Goal: Information Seeking & Learning: Get advice/opinions

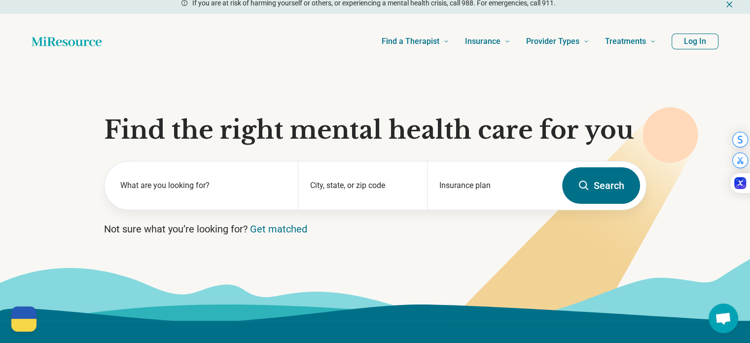
scroll to position [5, 0]
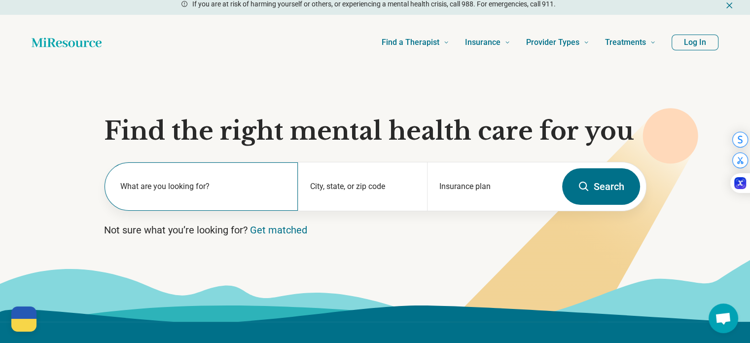
click at [217, 188] on label "What are you looking for?" at bounding box center [203, 187] width 166 height 12
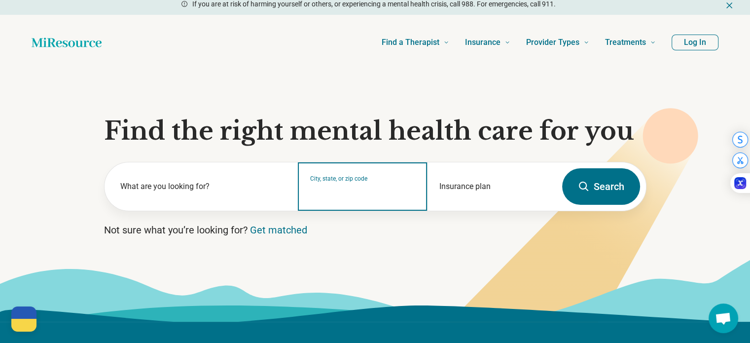
click at [360, 191] on input "City, state, or zip code" at bounding box center [362, 193] width 105 height 12
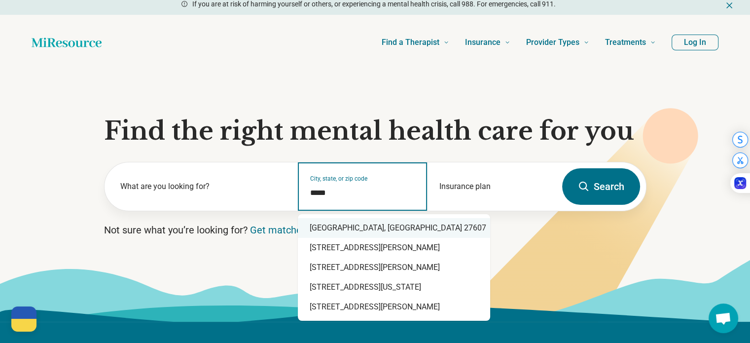
click at [378, 227] on div "[GEOGRAPHIC_DATA], [GEOGRAPHIC_DATA] 27607" at bounding box center [394, 228] width 192 height 20
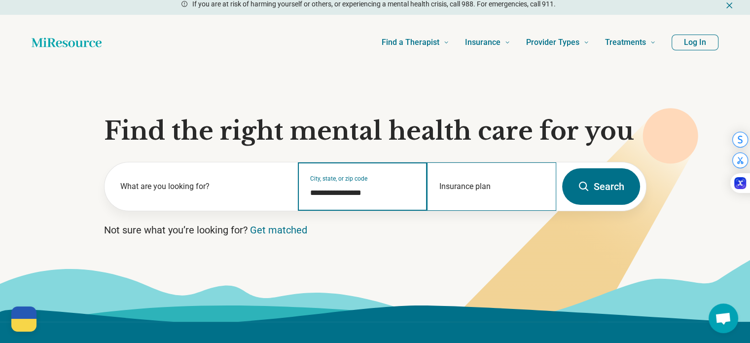
type input "**********"
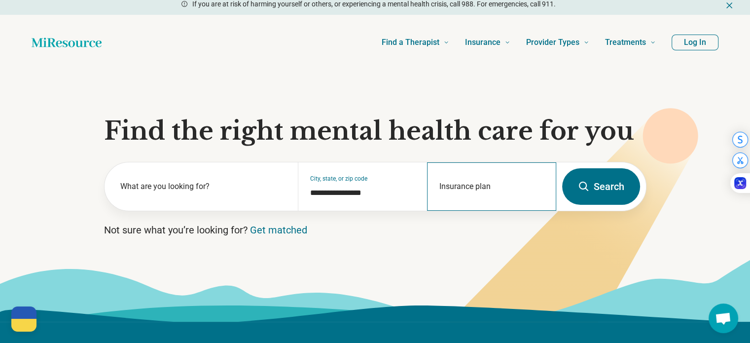
click at [516, 186] on div "Insurance plan" at bounding box center [491, 186] width 129 height 48
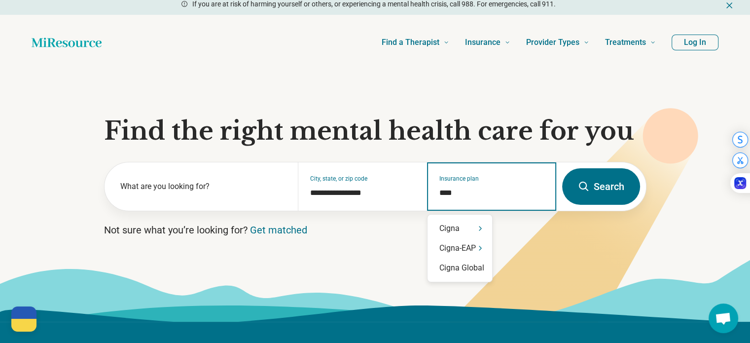
type input "*****"
click at [457, 231] on div "Cigna" at bounding box center [460, 229] width 65 height 20
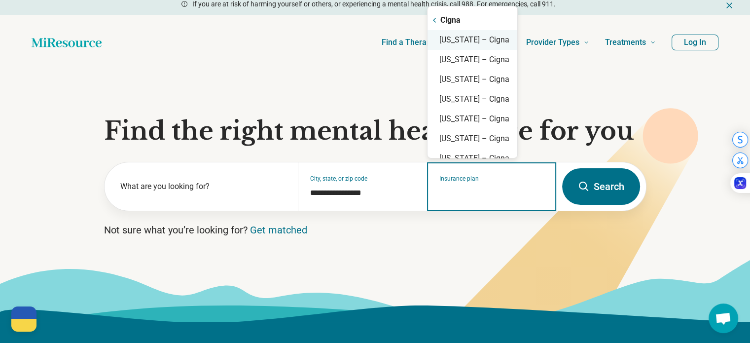
click at [502, 38] on div "[US_STATE] – Cigna" at bounding box center [473, 40] width 90 height 20
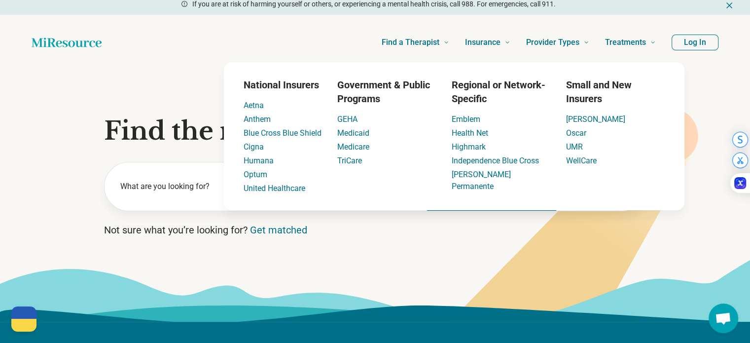
type input "**********"
click at [401, 262] on icon at bounding box center [375, 290] width 750 height 63
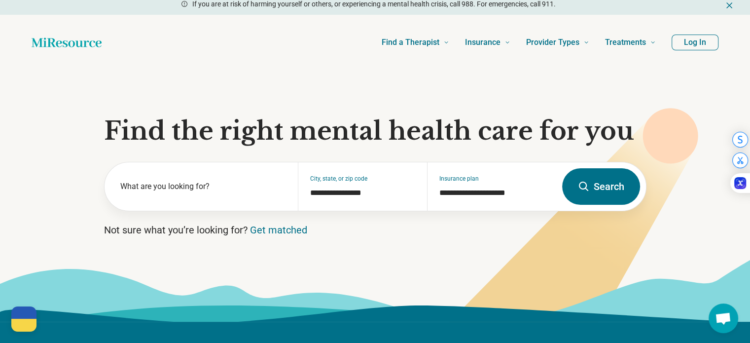
click at [600, 187] on button "Search" at bounding box center [601, 186] width 78 height 37
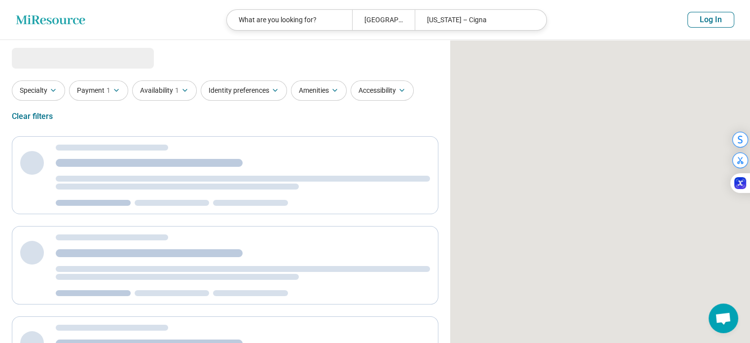
select select "***"
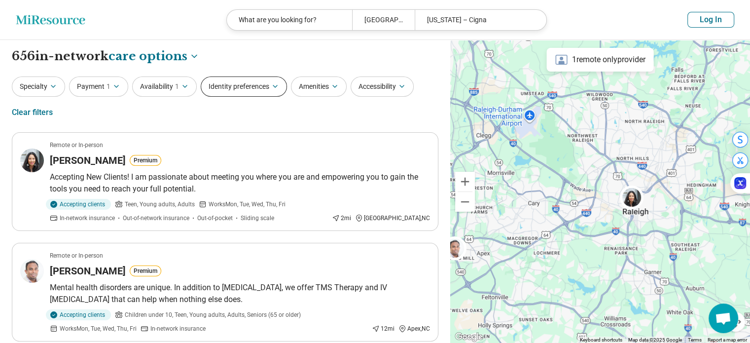
click at [244, 91] on button "Identity preferences" at bounding box center [244, 86] width 86 height 20
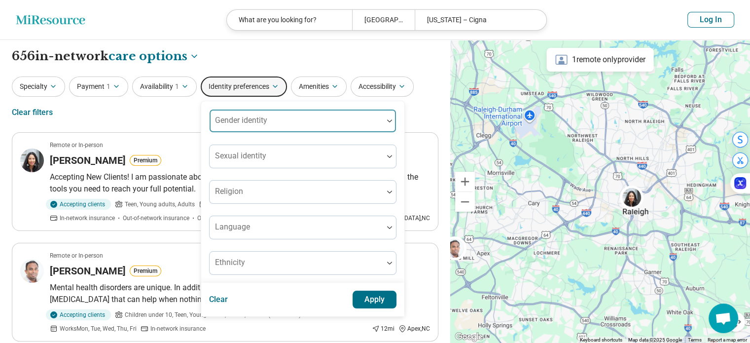
click at [276, 119] on div at bounding box center [297, 125] width 166 height 14
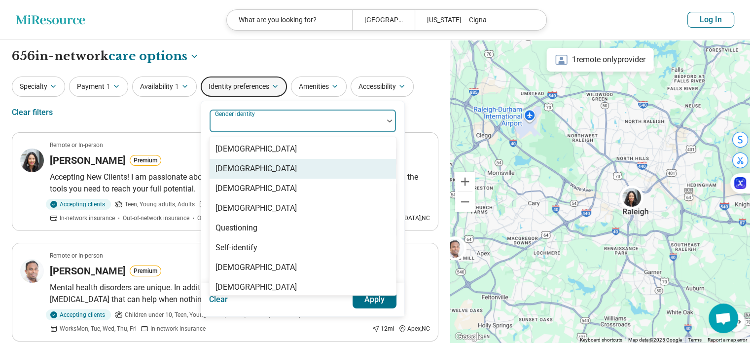
click at [255, 171] on div "[DEMOGRAPHIC_DATA]" at bounding box center [256, 169] width 81 height 12
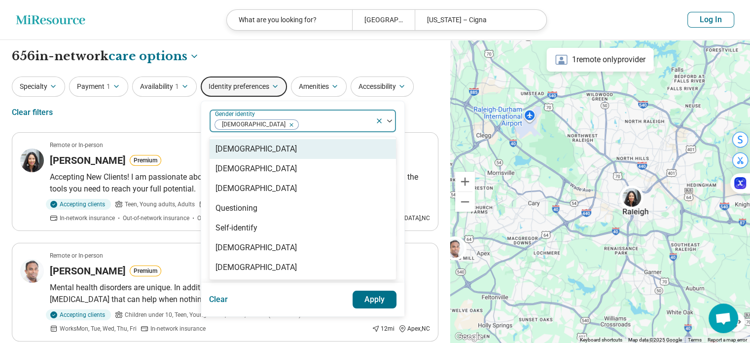
click at [174, 119] on div "Specialty Payment 1 Availability 1 Identity preferences option [DEMOGRAPHIC_DAT…" at bounding box center [225, 100] width 427 height 48
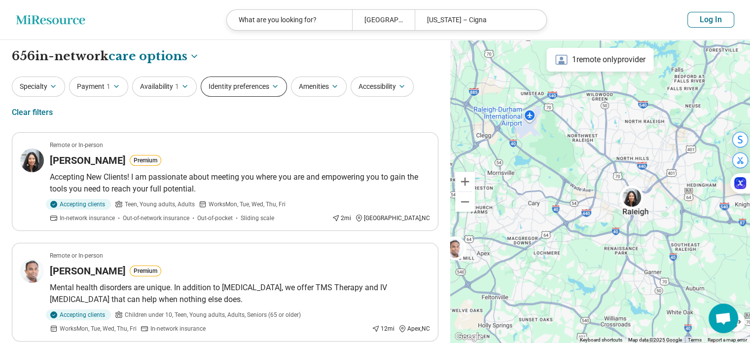
click at [245, 95] on button "Identity preferences" at bounding box center [244, 86] width 86 height 20
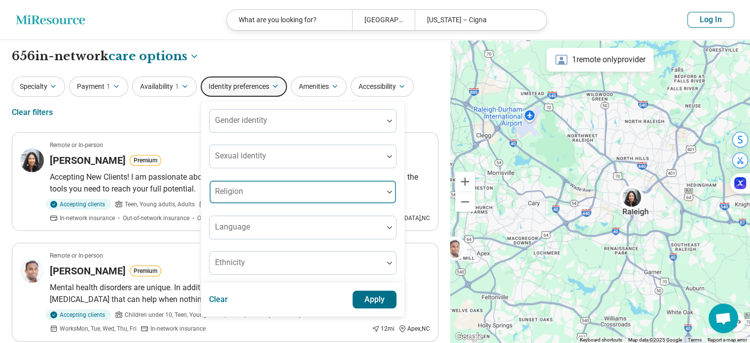
click at [244, 192] on div "Gender identity Sexual identity Religion Language Ethnicity" at bounding box center [302, 192] width 187 height 166
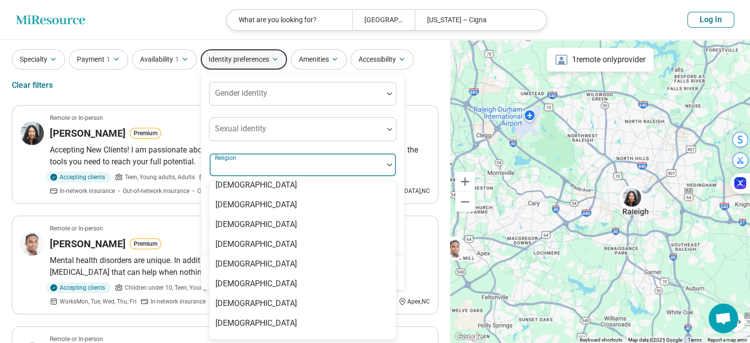
scroll to position [5, 0]
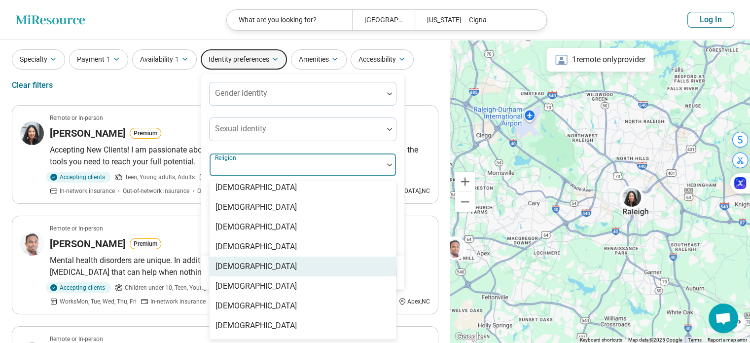
click at [236, 268] on div "[DEMOGRAPHIC_DATA]" at bounding box center [256, 267] width 81 height 12
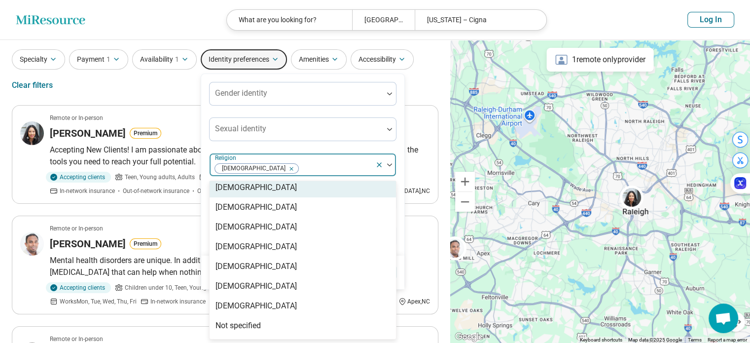
click at [154, 80] on div "Specialty Payment 1 Availability 1 Identity preferences Gender identity Sexual …" at bounding box center [225, 73] width 427 height 48
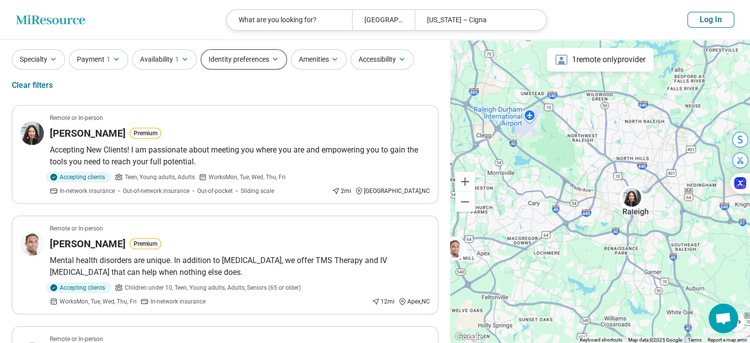
click at [245, 65] on button "Identity preferences" at bounding box center [244, 59] width 86 height 20
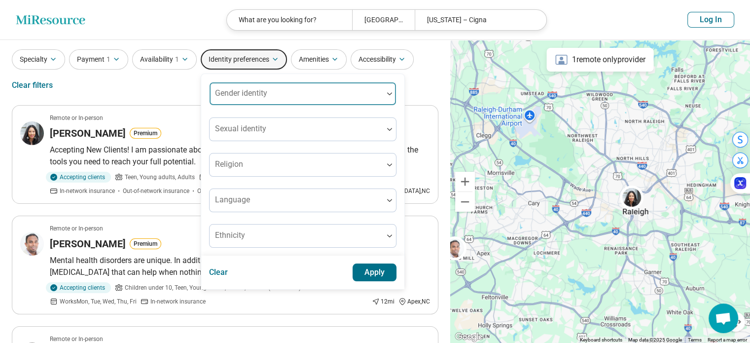
click at [245, 95] on div "Gender identity" at bounding box center [302, 94] width 187 height 24
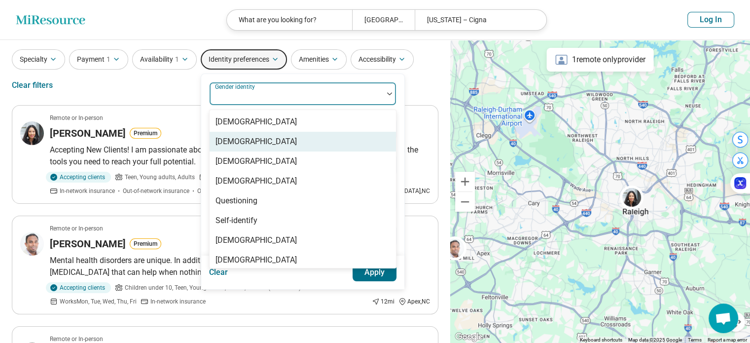
click at [237, 142] on div "[DEMOGRAPHIC_DATA]" at bounding box center [256, 142] width 81 height 12
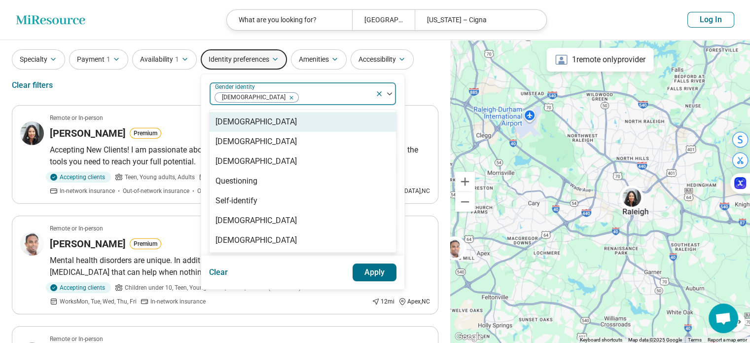
click at [311, 275] on div "Clear Apply" at bounding box center [302, 273] width 203 height 34
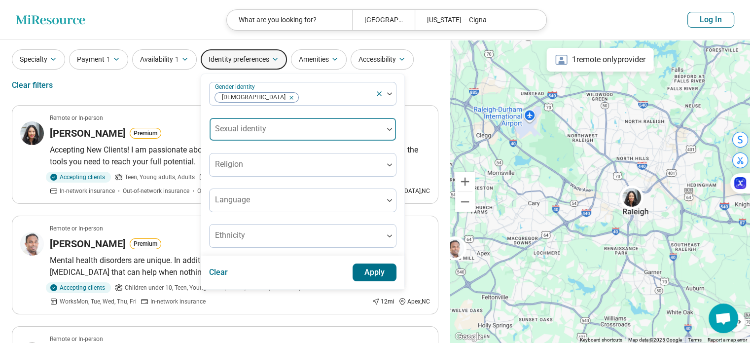
click at [245, 135] on div at bounding box center [297, 133] width 166 height 14
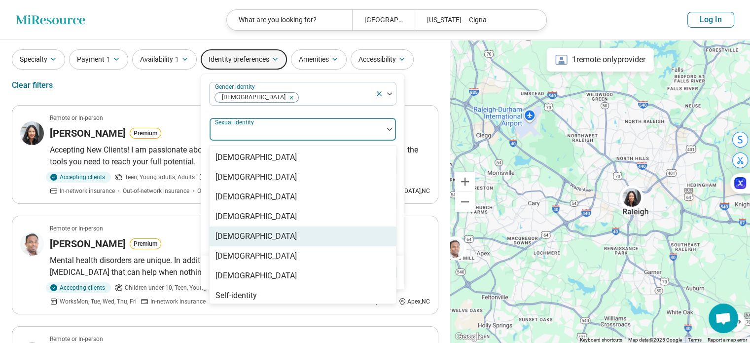
scroll to position [4, 0]
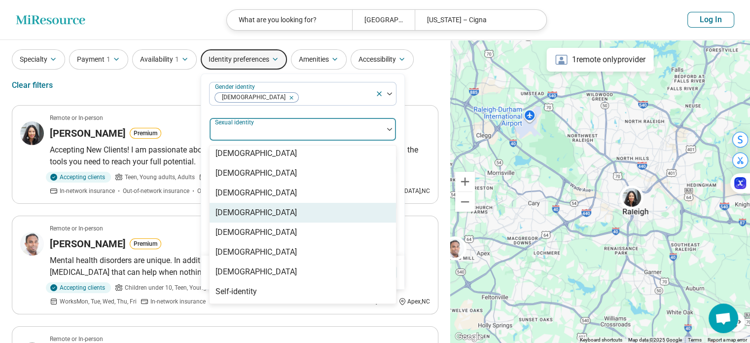
click at [245, 213] on div "[DEMOGRAPHIC_DATA]" at bounding box center [256, 213] width 81 height 12
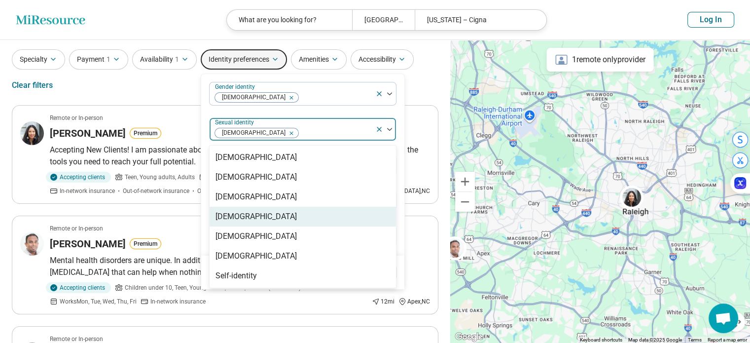
scroll to position [0, 0]
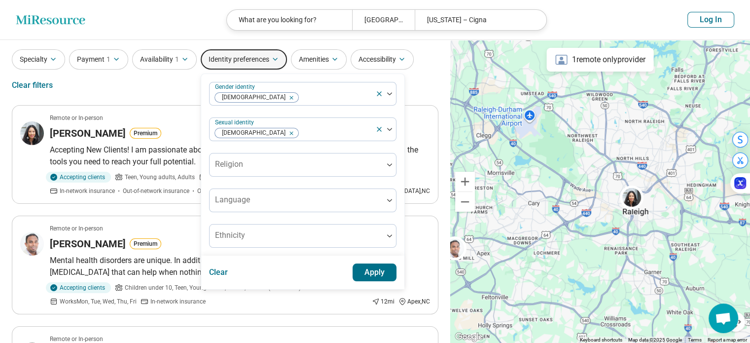
click at [307, 108] on div "Gender identity [DEMOGRAPHIC_DATA] Sexual identity [DEMOGRAPHIC_DATA] Religion …" at bounding box center [302, 165] width 187 height 166
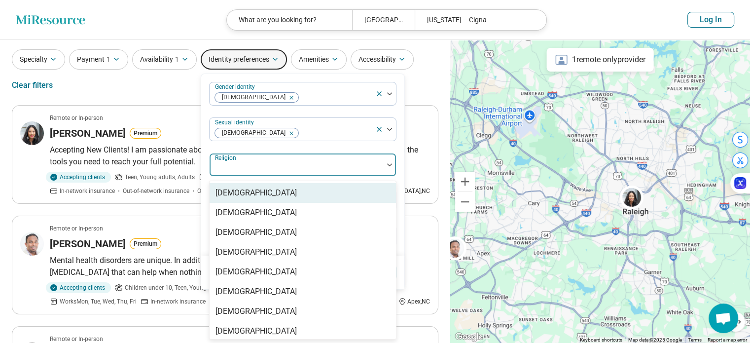
click at [278, 173] on div at bounding box center [297, 169] width 166 height 14
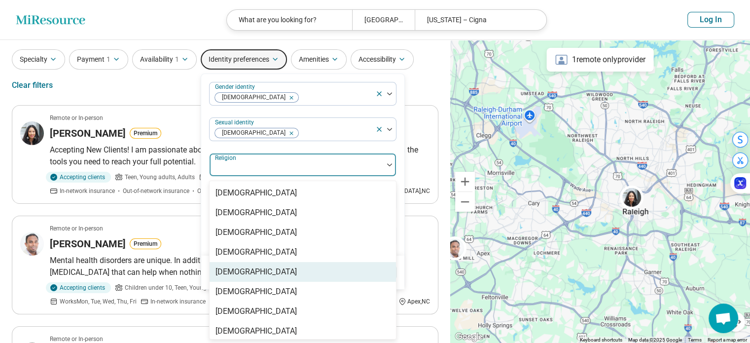
click at [238, 268] on div "[DEMOGRAPHIC_DATA]" at bounding box center [256, 272] width 81 height 12
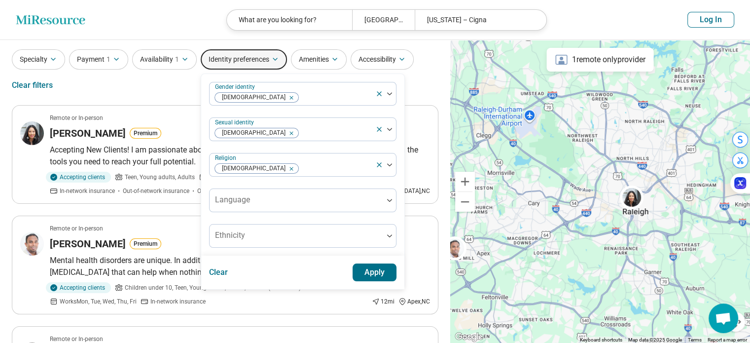
click at [293, 108] on div "Gender identity [DEMOGRAPHIC_DATA] Sexual identity [DEMOGRAPHIC_DATA] Religion …" at bounding box center [302, 165] width 187 height 166
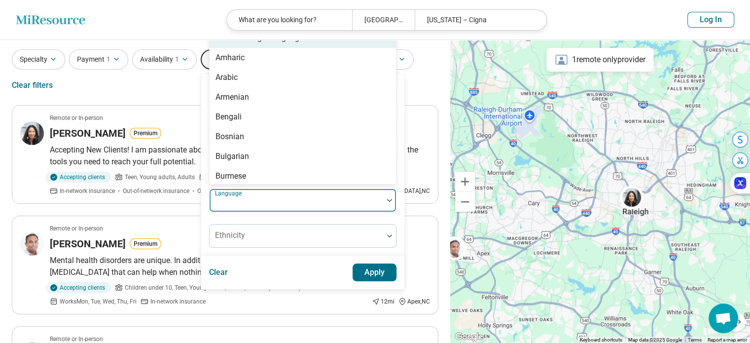
click at [278, 205] on div at bounding box center [297, 204] width 166 height 14
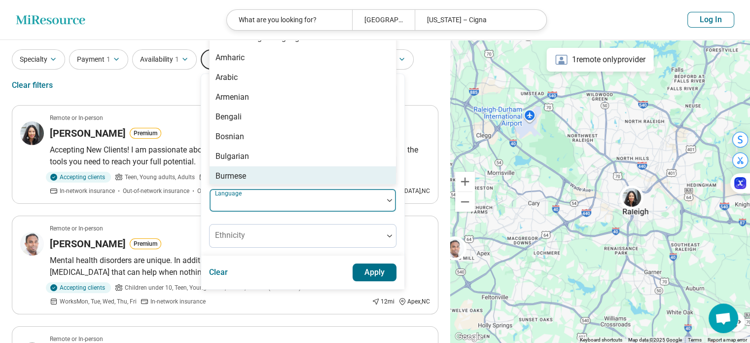
click at [257, 220] on div "Gender identity [DEMOGRAPHIC_DATA] Sexual identity [DEMOGRAPHIC_DATA] Religion …" at bounding box center [302, 165] width 187 height 166
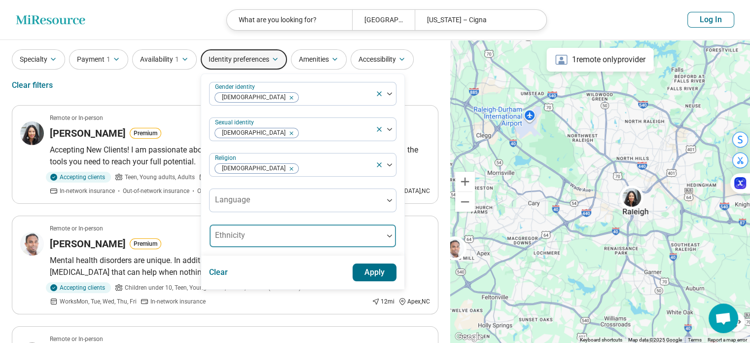
click at [255, 234] on div at bounding box center [297, 240] width 166 height 14
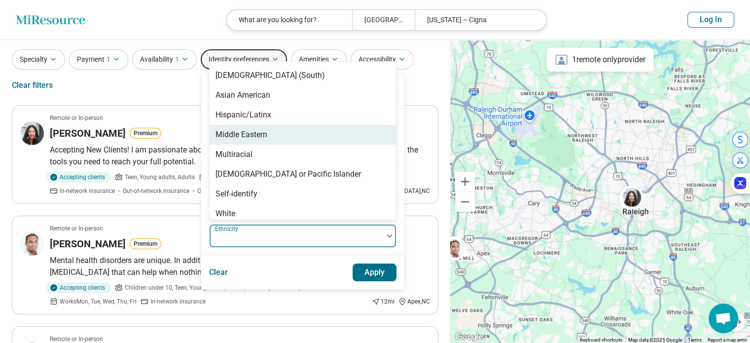
scroll to position [63, 0]
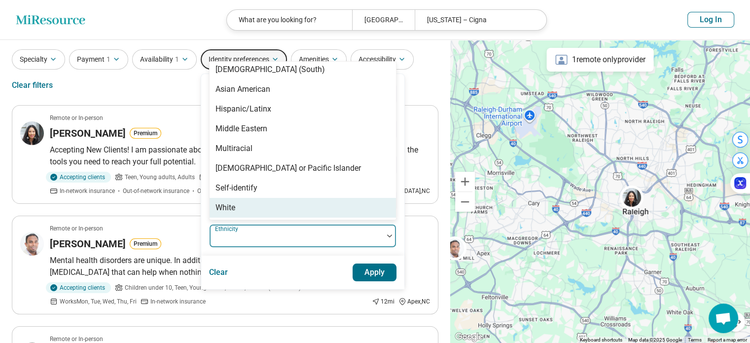
click at [243, 205] on div "White" at bounding box center [303, 208] width 187 height 20
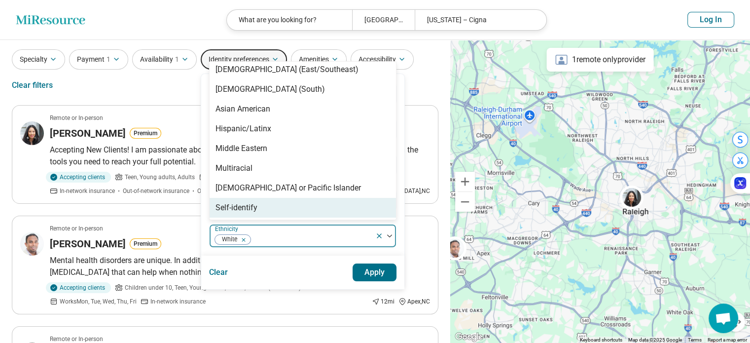
click at [299, 260] on div "Clear Apply" at bounding box center [302, 273] width 203 height 34
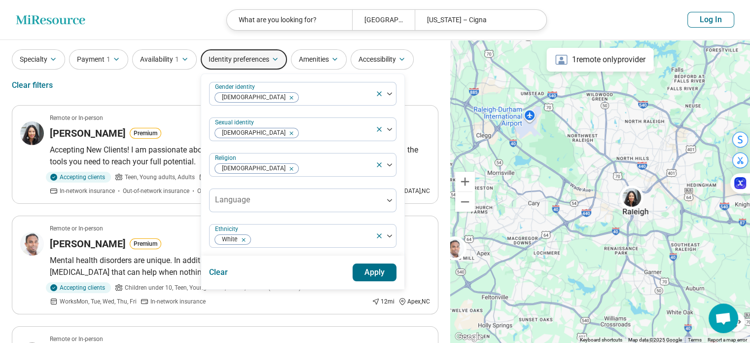
click at [380, 273] on button "Apply" at bounding box center [375, 272] width 44 height 18
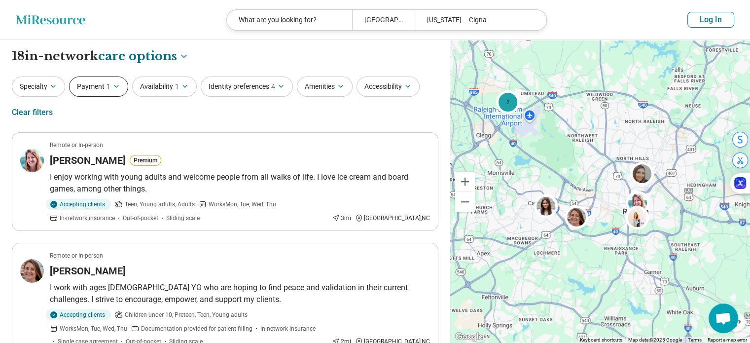
click at [86, 92] on button "Payment 1" at bounding box center [98, 86] width 59 height 20
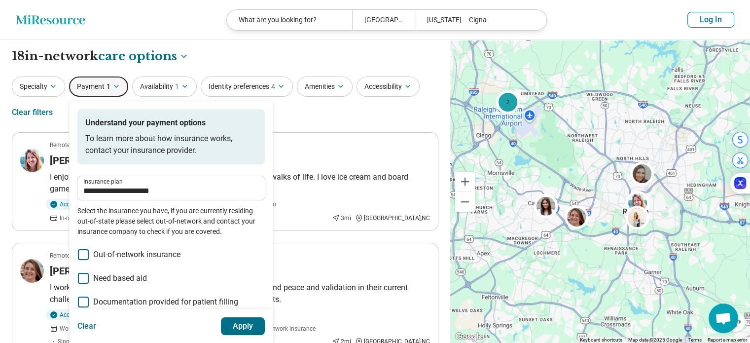
scroll to position [4, 0]
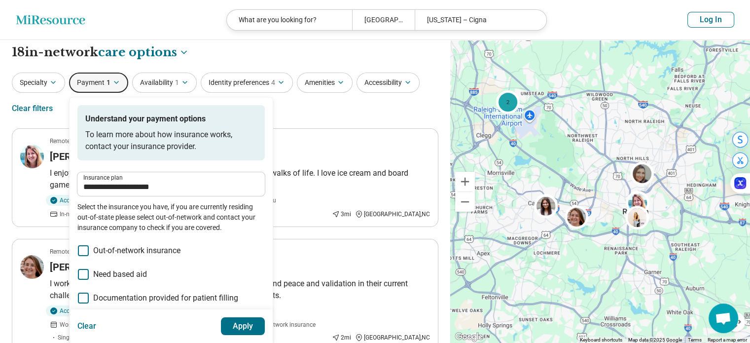
click at [318, 115] on div "**********" at bounding box center [225, 97] width 427 height 48
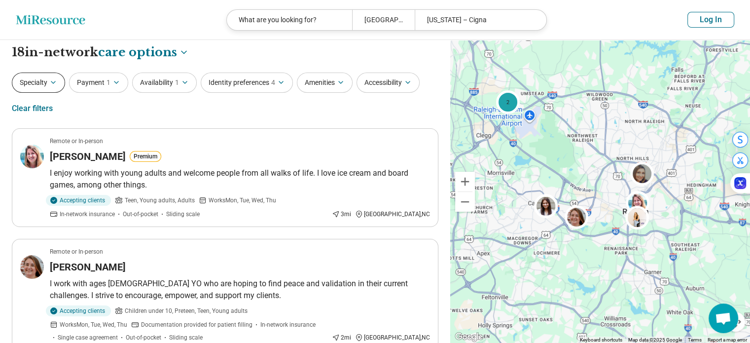
click at [34, 85] on button "Specialty" at bounding box center [38, 83] width 53 height 20
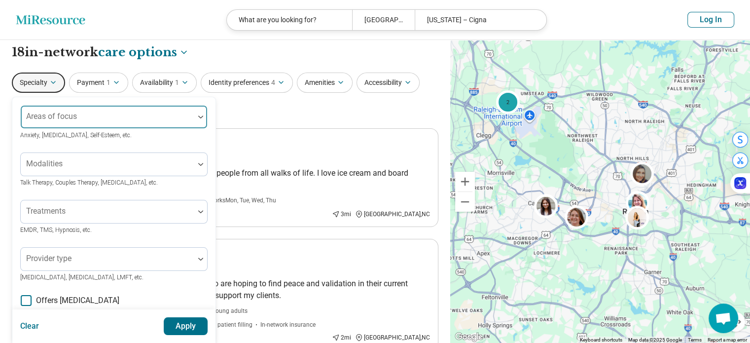
click at [99, 117] on div at bounding box center [108, 121] width 166 height 14
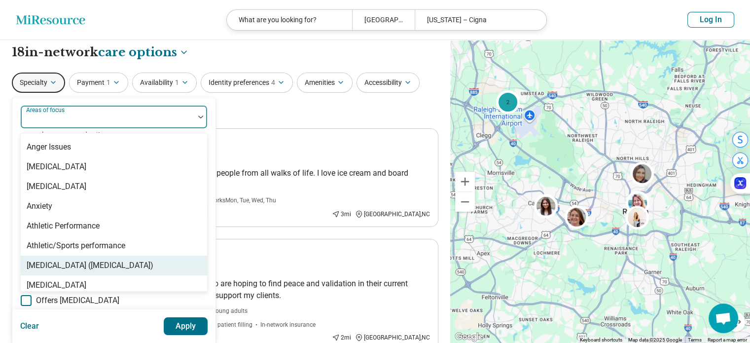
scroll to position [94, 0]
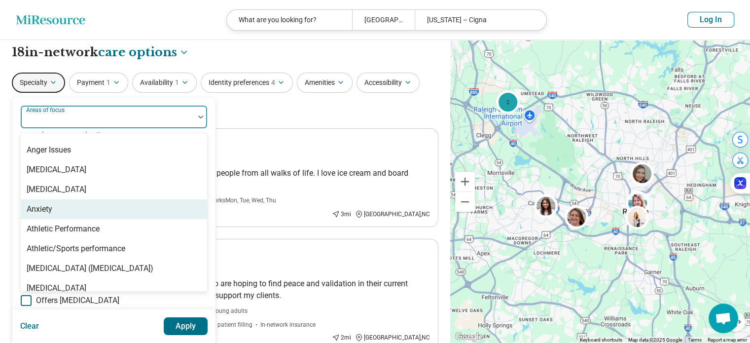
click at [71, 213] on div "Anxiety" at bounding box center [114, 209] width 187 height 20
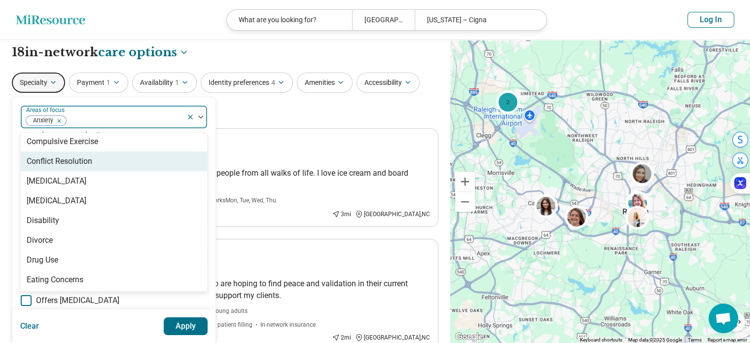
scroll to position [519, 0]
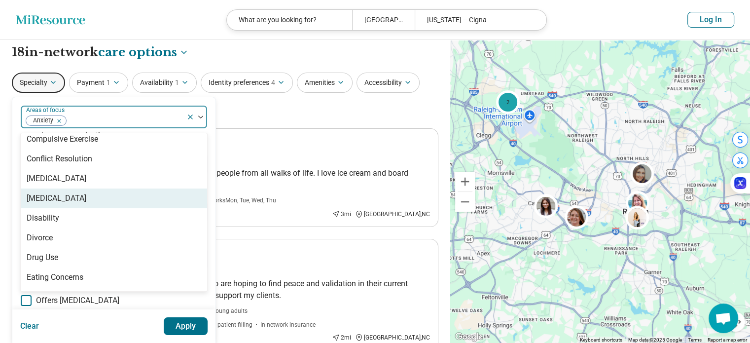
click at [67, 194] on div "[MEDICAL_DATA]" at bounding box center [114, 198] width 187 height 20
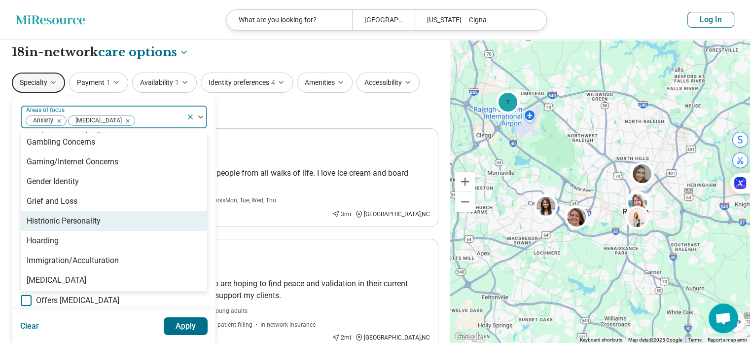
scroll to position [734, 0]
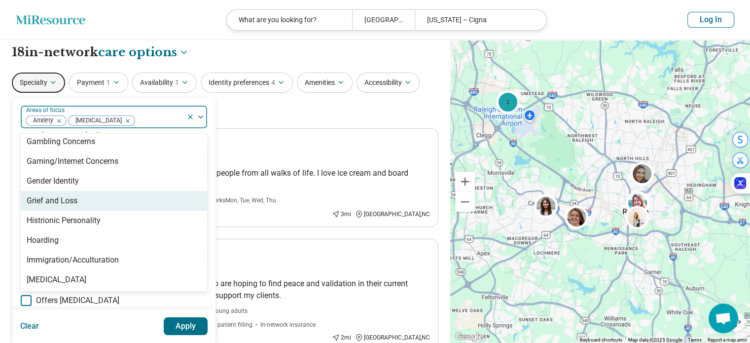
click at [60, 202] on div "Grief and Loss" at bounding box center [52, 201] width 51 height 12
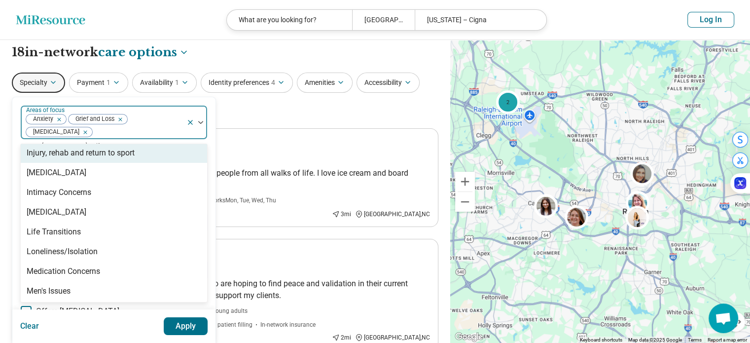
scroll to position [892, 0]
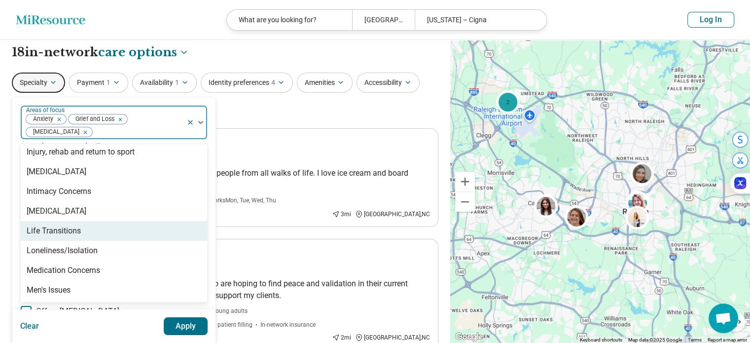
click at [54, 230] on div "Life Transitions" at bounding box center [54, 231] width 54 height 12
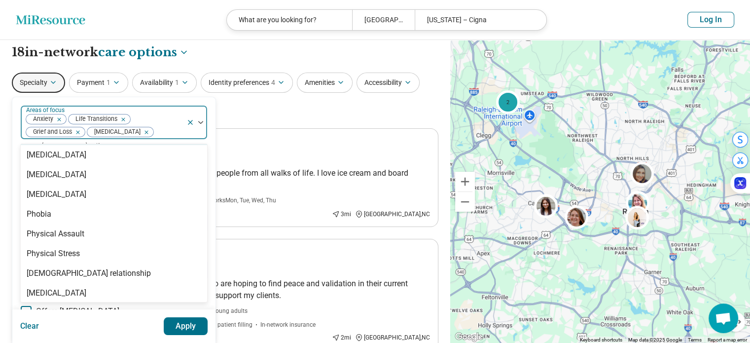
scroll to position [1226, 0]
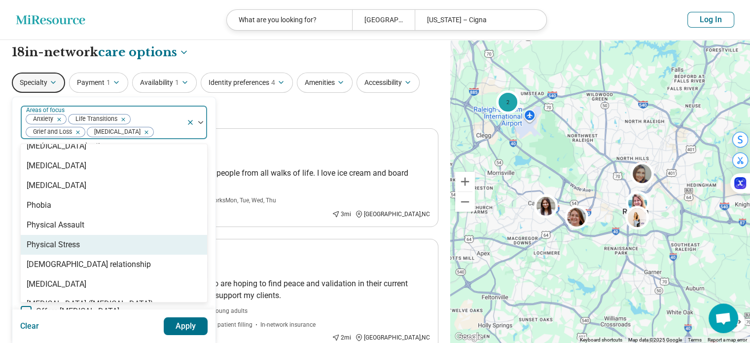
click at [52, 242] on div "Physical Stress" at bounding box center [53, 245] width 53 height 12
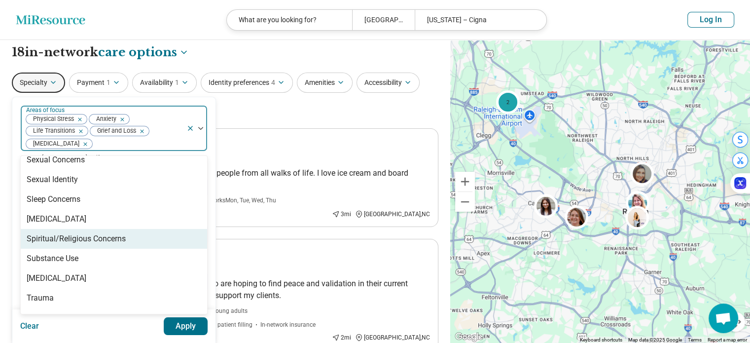
scroll to position [1690, 0]
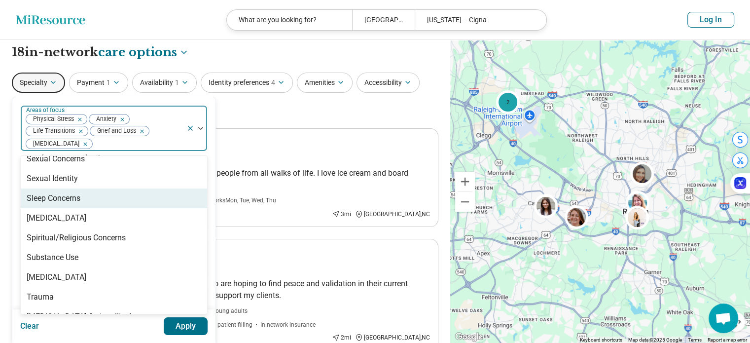
click at [60, 205] on div "Sleep Concerns" at bounding box center [114, 198] width 187 height 20
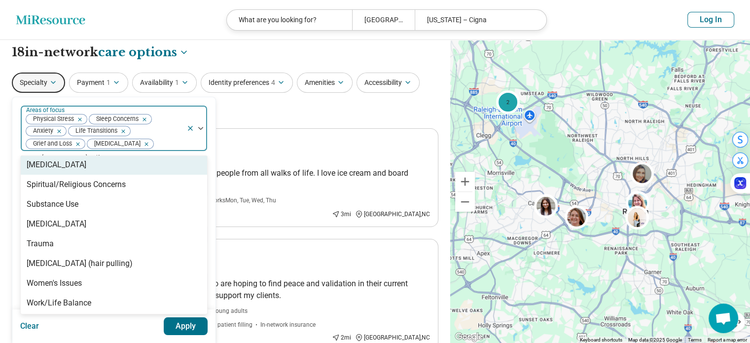
scroll to position [1725, 0]
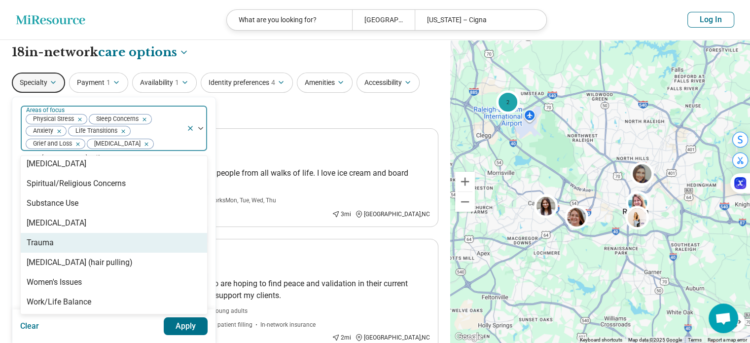
click at [47, 244] on div "Trauma" at bounding box center [40, 243] width 27 height 12
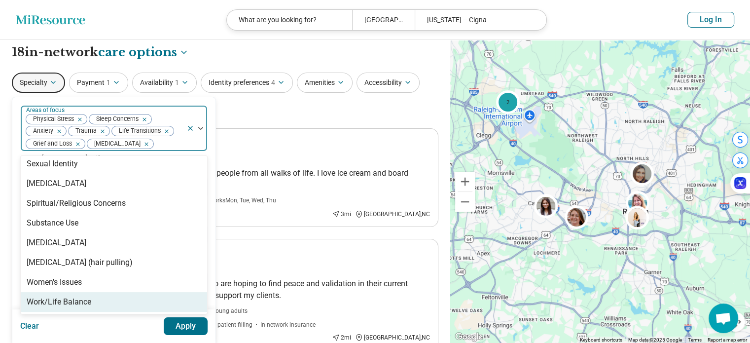
click at [183, 330] on button "Apply" at bounding box center [186, 326] width 44 height 18
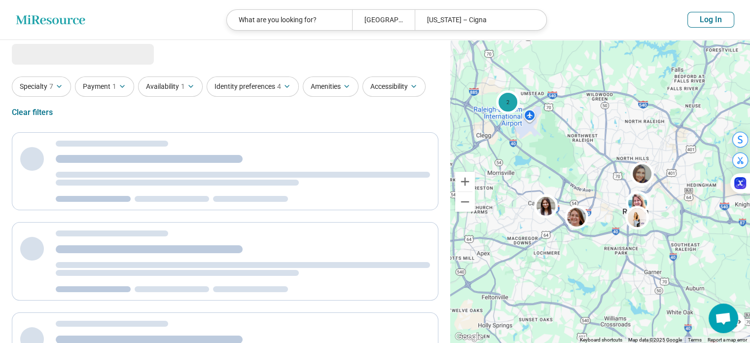
scroll to position [0, 0]
